Goal: Task Accomplishment & Management: Use online tool/utility

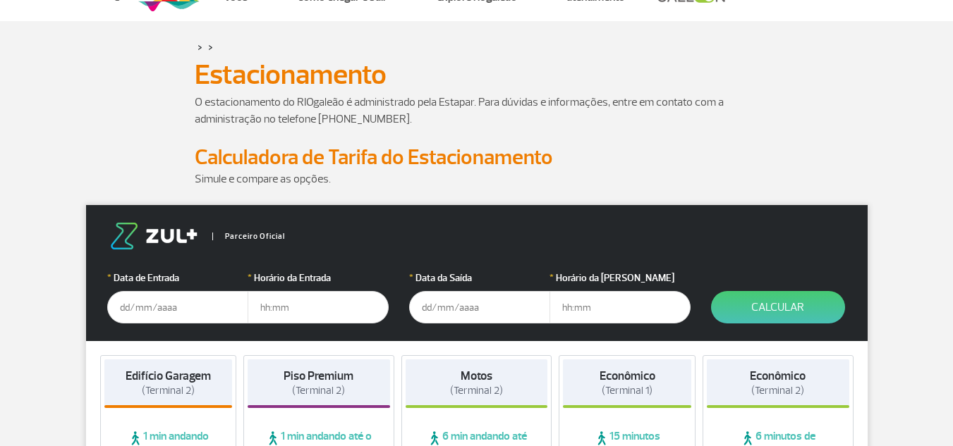
scroll to position [71, 0]
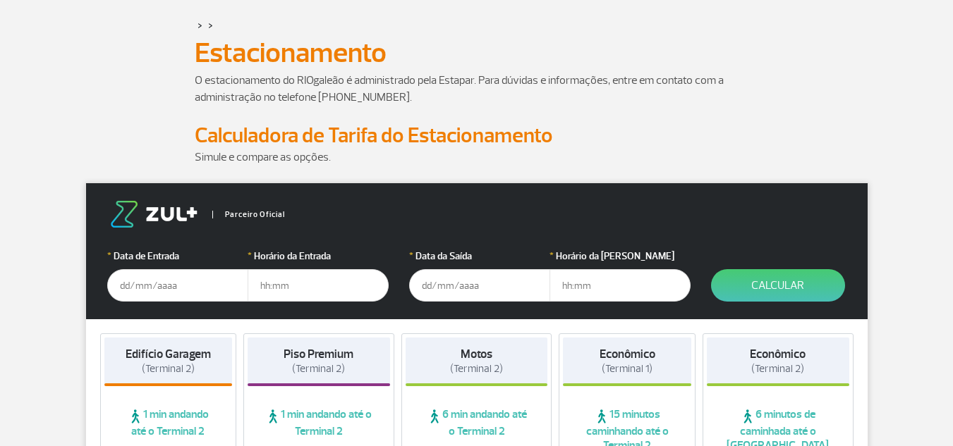
click at [159, 285] on input "text" at bounding box center [177, 285] width 141 height 32
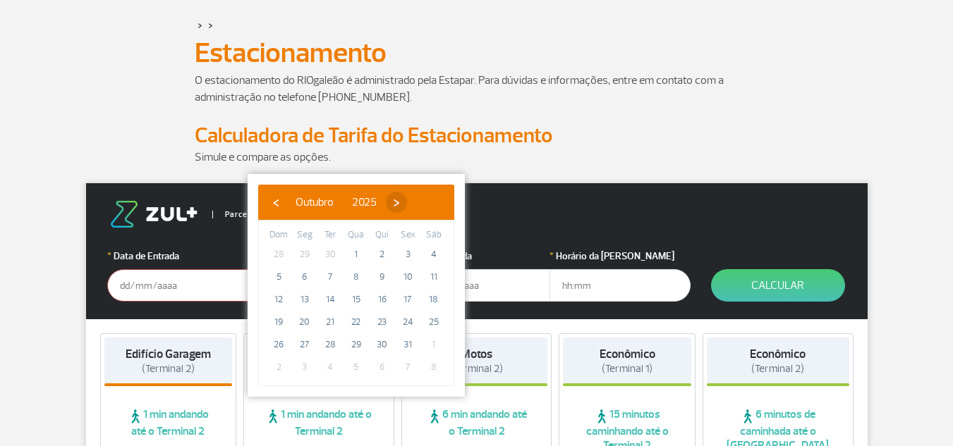
click at [407, 204] on span "›" at bounding box center [396, 202] width 21 height 21
click at [431, 300] on span "15" at bounding box center [433, 299] width 23 height 23
type input "[DATE]"
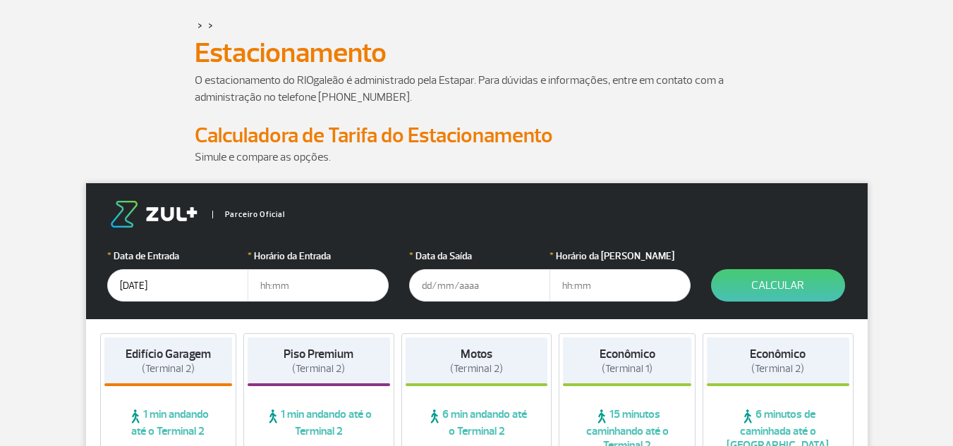
click at [335, 294] on input "text" at bounding box center [317, 285] width 141 height 32
type input "03:30"
click at [435, 285] on input "text" at bounding box center [479, 285] width 141 height 32
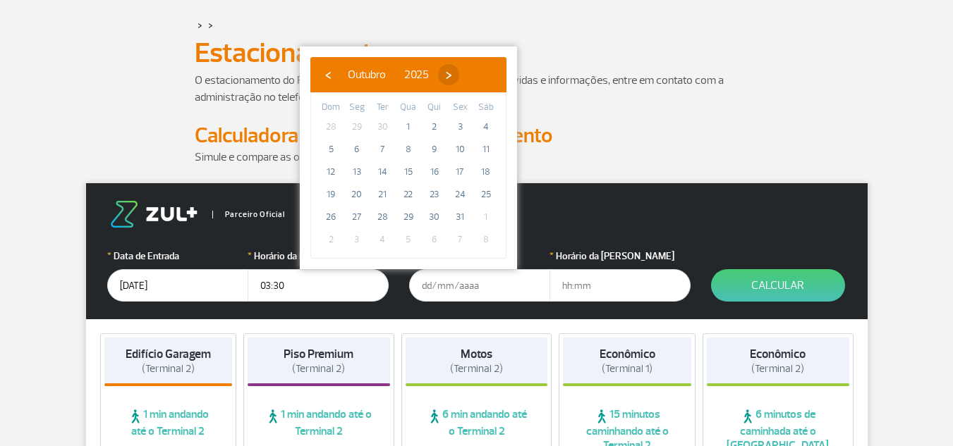
click at [459, 73] on span "›" at bounding box center [448, 74] width 21 height 21
click at [491, 190] on span "22" at bounding box center [486, 194] width 23 height 23
type input "[DATE]"
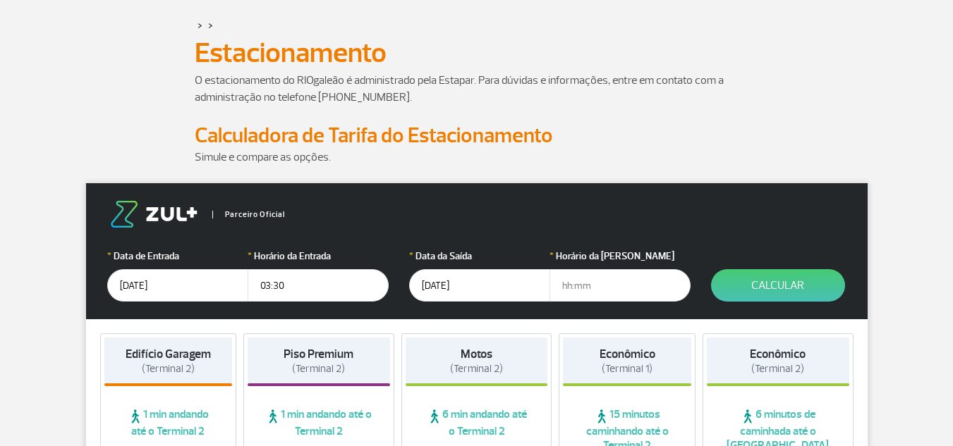
click at [594, 286] on input "text" at bounding box center [619, 285] width 141 height 32
type input "1"
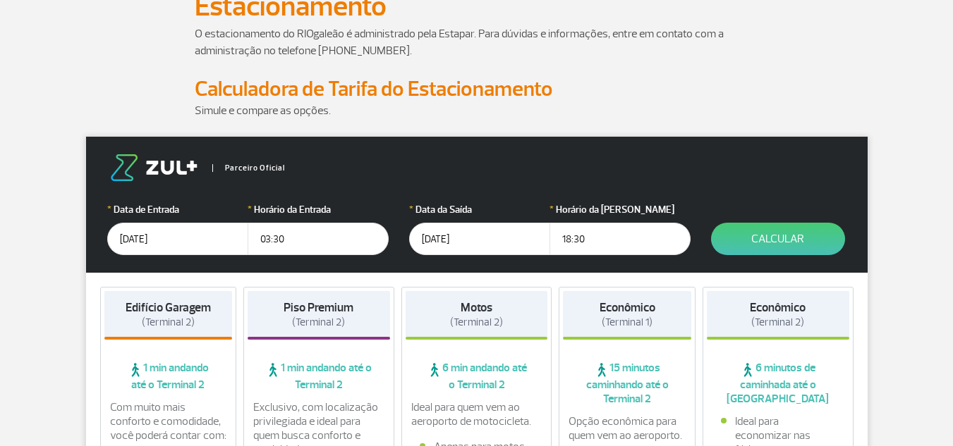
scroll to position [141, 0]
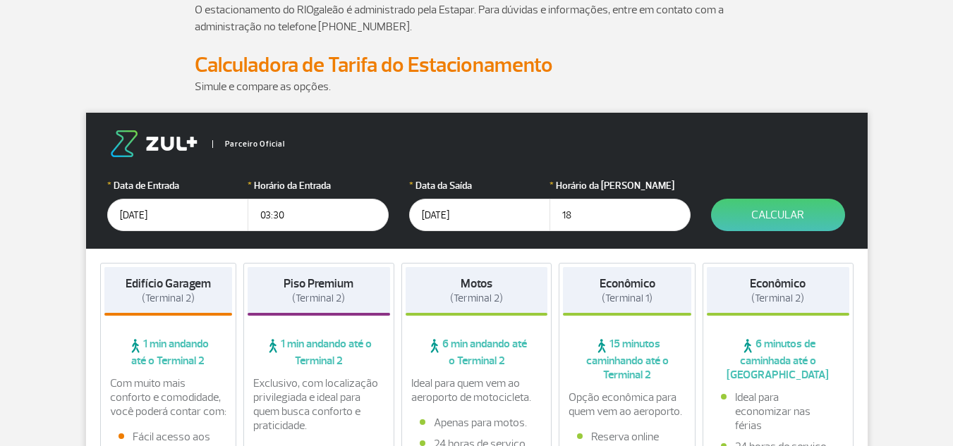
type input "1"
type input "20:00"
click at [790, 218] on button "Calcular" at bounding box center [778, 215] width 134 height 32
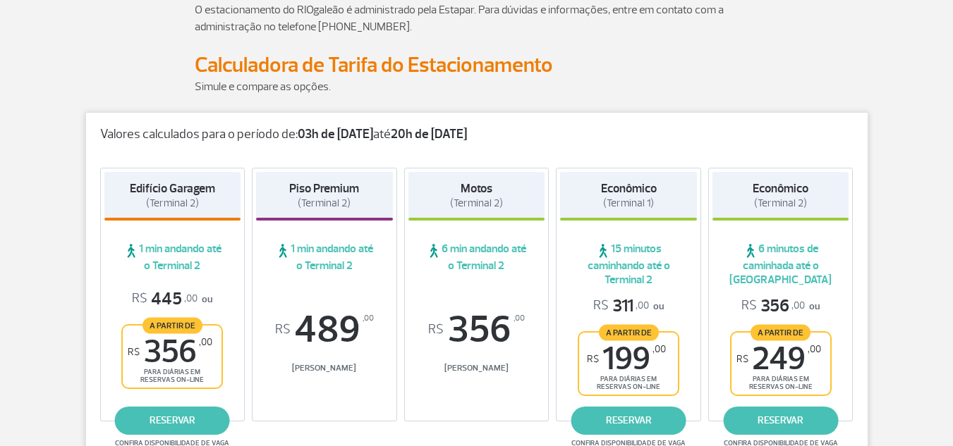
scroll to position [212, 0]
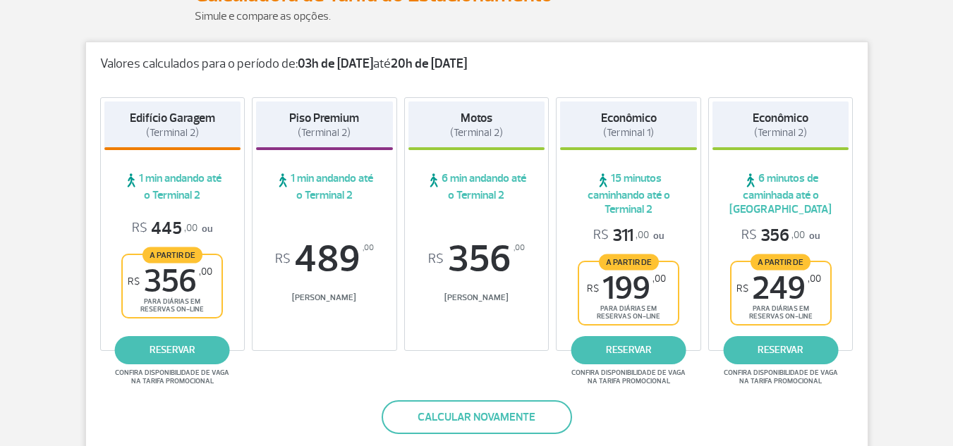
click at [771, 66] on p "Valores calculados para o período de: 03h de [DATE] até 20h de [DATE]" at bounding box center [476, 64] width 753 height 16
